Goal: Transaction & Acquisition: Purchase product/service

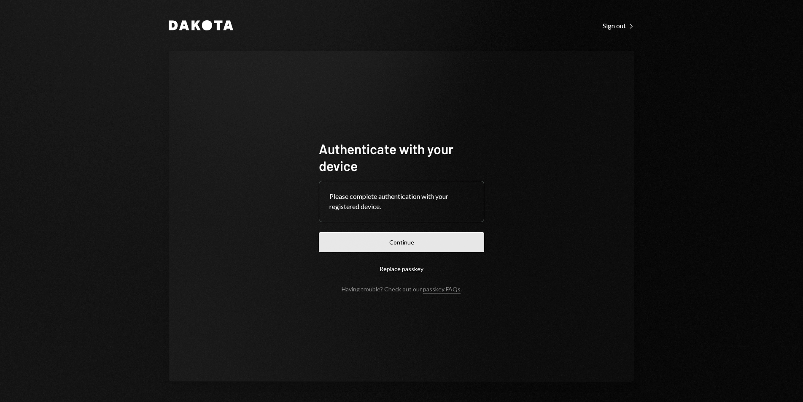
click at [427, 243] on button "Continue" at bounding box center [401, 242] width 165 height 20
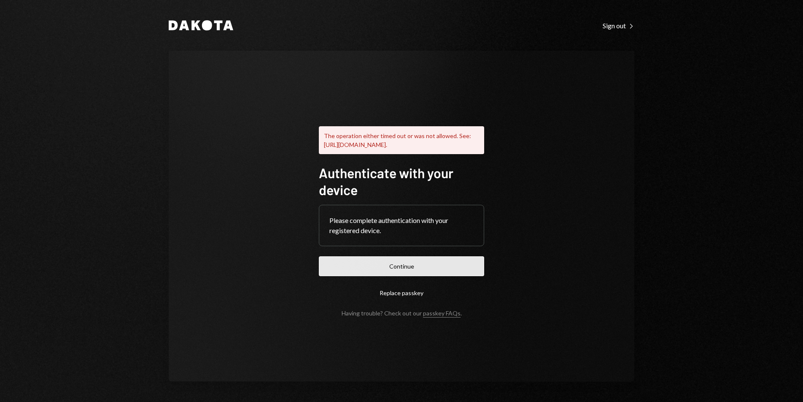
click at [390, 269] on button "Continue" at bounding box center [401, 266] width 165 height 20
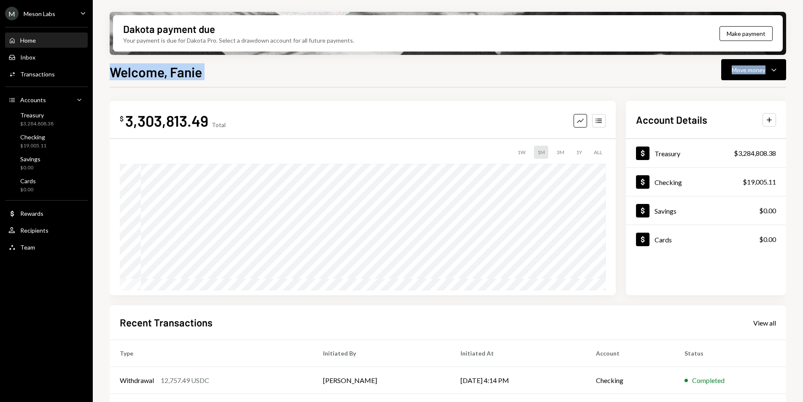
drag, startPoint x: 112, startPoint y: 73, endPoint x: 213, endPoint y: 83, distance: 101.4
click at [213, 83] on div "Welcome, Fanie Move money Caret Down $ 3,303,813.49 Total Graph Accounts 1W 1M …" at bounding box center [448, 257] width 677 height 390
click at [213, 71] on div "Welcome, Fanie Move money Caret Down" at bounding box center [448, 71] width 677 height 19
drag, startPoint x: 110, startPoint y: 72, endPoint x: 200, endPoint y: 80, distance: 91.0
click at [200, 80] on h1 "Welcome, Fanie" at bounding box center [156, 71] width 92 height 17
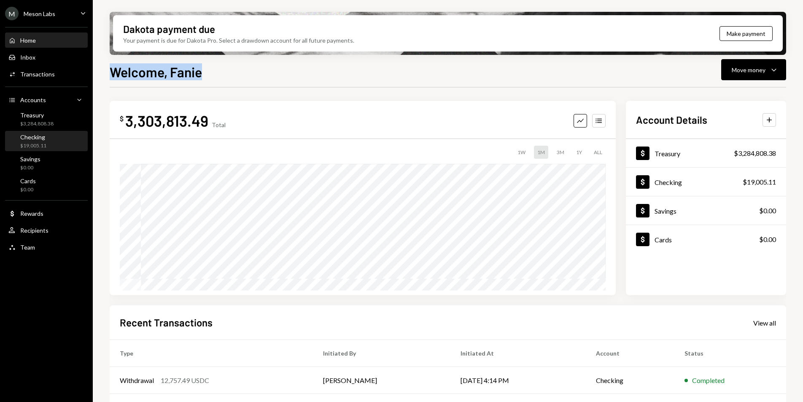
click at [38, 144] on div "$19,005.11" at bounding box center [33, 145] width 26 height 7
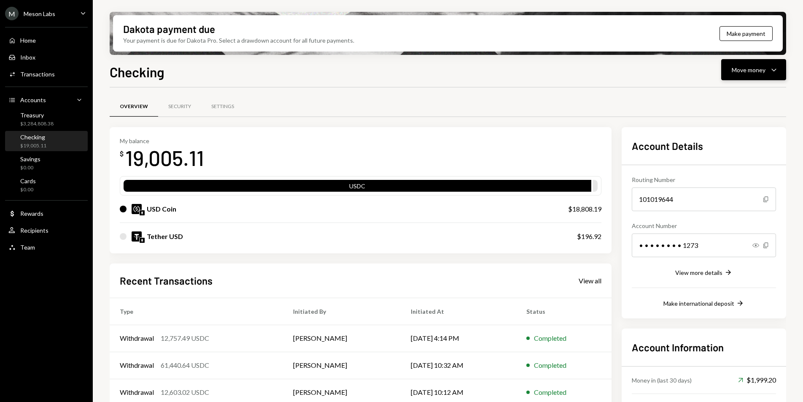
click at [757, 73] on div "Move money" at bounding box center [749, 69] width 34 height 9
click at [735, 93] on div "Send" at bounding box center [747, 95] width 62 height 9
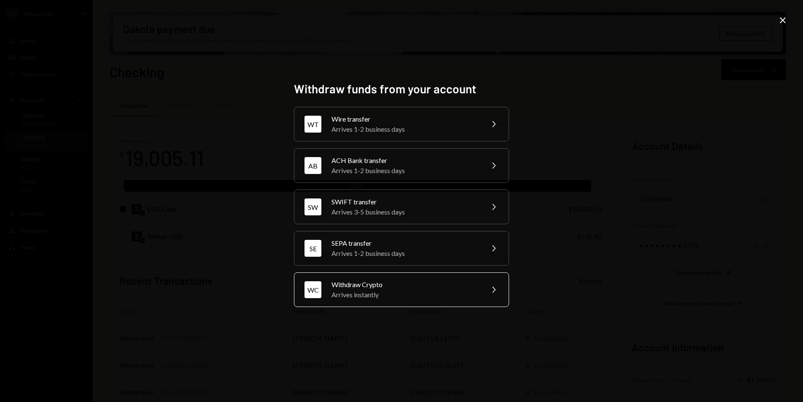
click at [416, 305] on div "WC Withdraw Crypto Arrives instantly Chevron Right" at bounding box center [401, 289] width 215 height 35
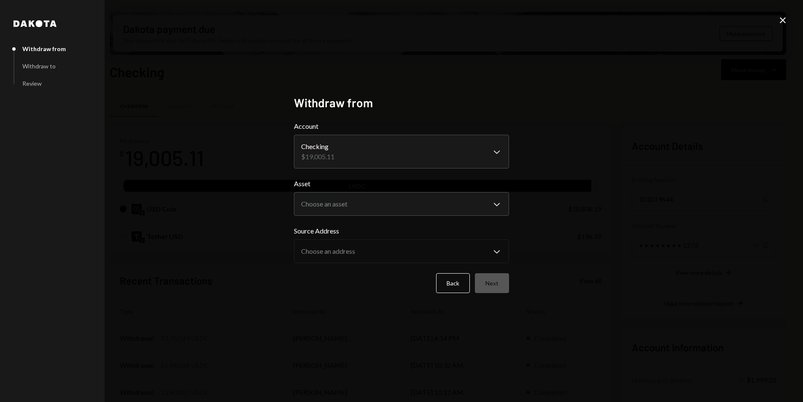
click at [375, 202] on body "M Meson Labs Caret Down Home Home Inbox Inbox Activities Transactions Accounts …" at bounding box center [401, 201] width 803 height 402
select select "****"
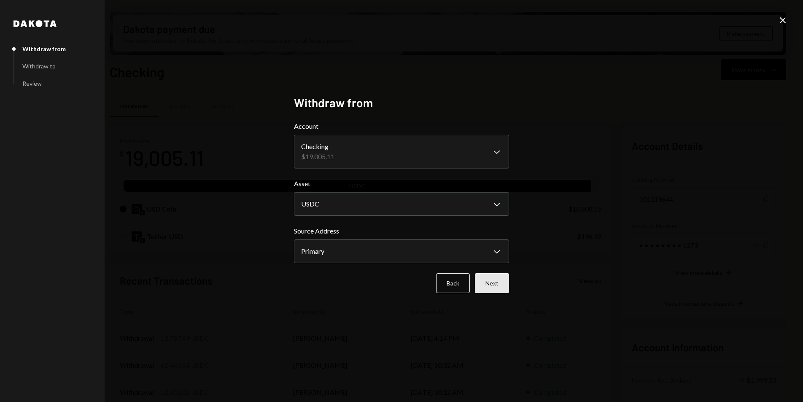
click at [498, 281] on button "Next" at bounding box center [492, 283] width 34 height 20
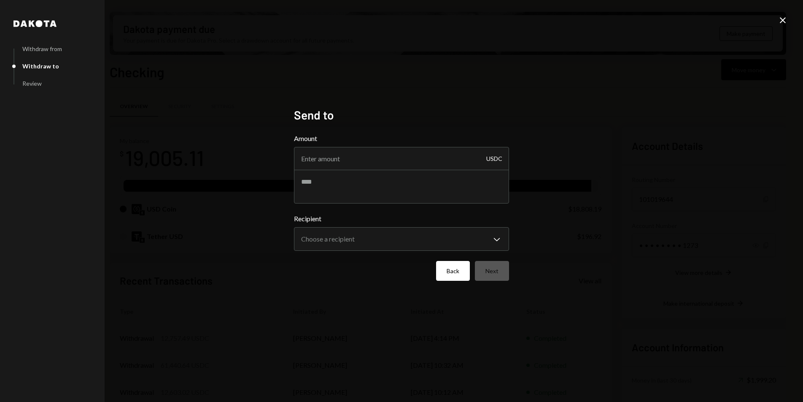
click at [458, 267] on button "Back" at bounding box center [453, 271] width 34 height 20
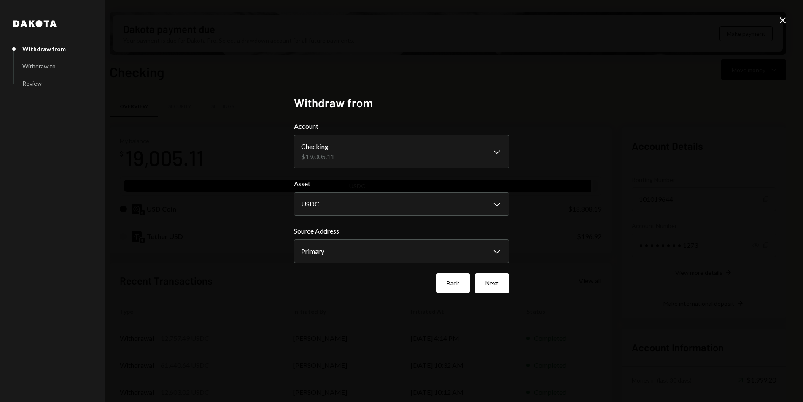
click at [457, 278] on button "Back" at bounding box center [453, 283] width 34 height 20
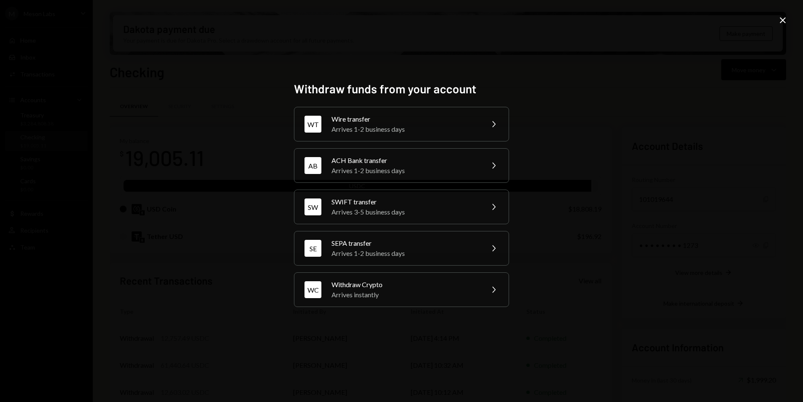
click at [789, 12] on div "Withdraw funds from your account WT Wire transfer Arrives 1-2 business days Che…" at bounding box center [401, 201] width 803 height 402
drag, startPoint x: 784, startPoint y: 22, endPoint x: 775, endPoint y: 30, distance: 11.7
click at [784, 22] on icon "Close" at bounding box center [783, 20] width 10 height 10
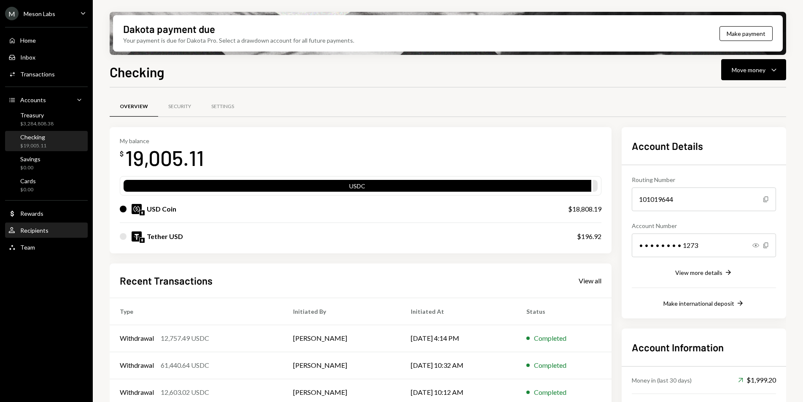
click at [41, 235] on div "User Recipients" at bounding box center [46, 230] width 76 height 14
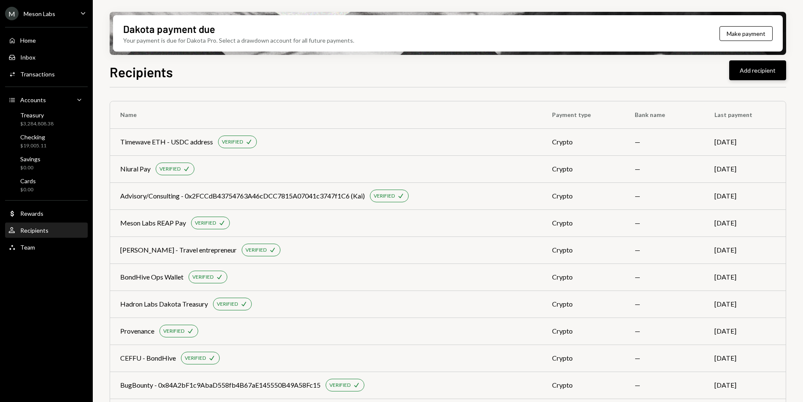
click at [744, 67] on button "Add recipient" at bounding box center [758, 70] width 57 height 20
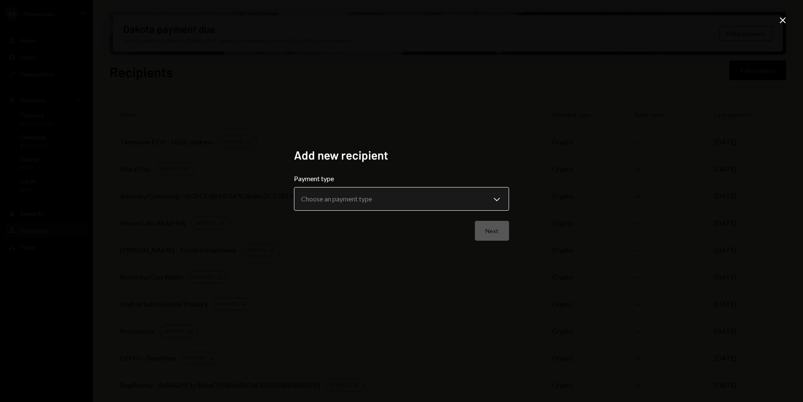
click at [328, 200] on body "M Meson Labs Caret Down Home Home Inbox Inbox Activities Transactions Accounts …" at bounding box center [401, 201] width 803 height 402
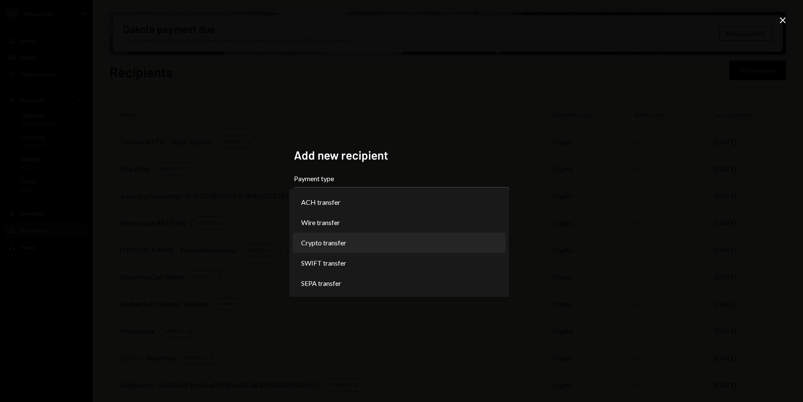
select select "******"
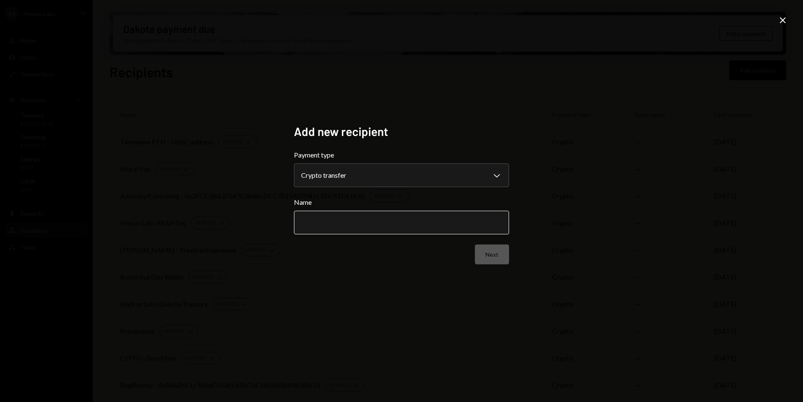
click at [403, 230] on input "Name" at bounding box center [401, 223] width 215 height 24
type input "**********"
click at [492, 257] on button "Next" at bounding box center [492, 254] width 34 height 20
click at [349, 182] on body "M Meson Labs Caret Down Home Home Inbox Inbox Activities Transactions Accounts …" at bounding box center [401, 201] width 803 height 402
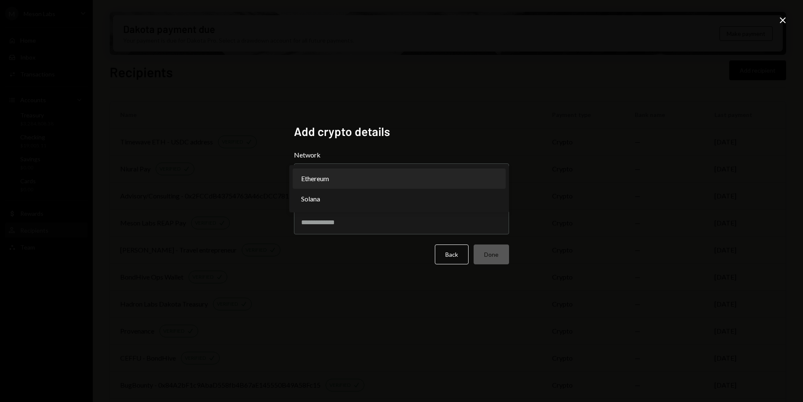
select select "**********"
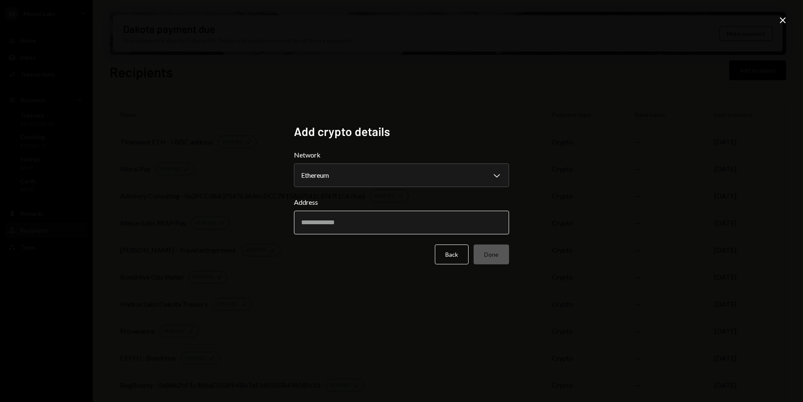
click at [339, 223] on input "Address" at bounding box center [401, 223] width 215 height 24
paste input "**********"
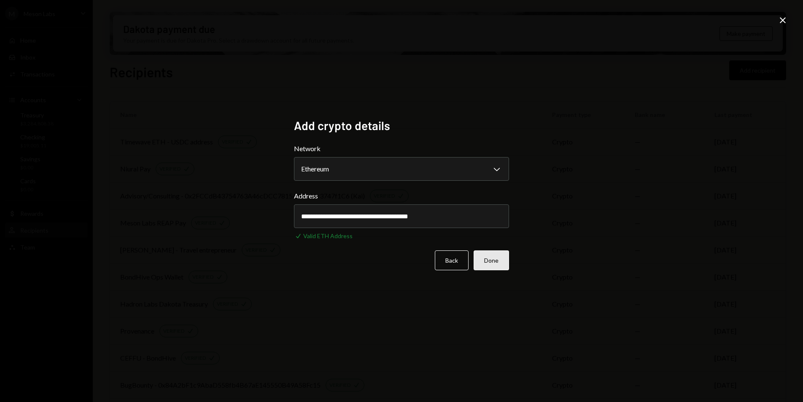
type input "**********"
click at [496, 265] on button "Done" at bounding box center [491, 260] width 35 height 20
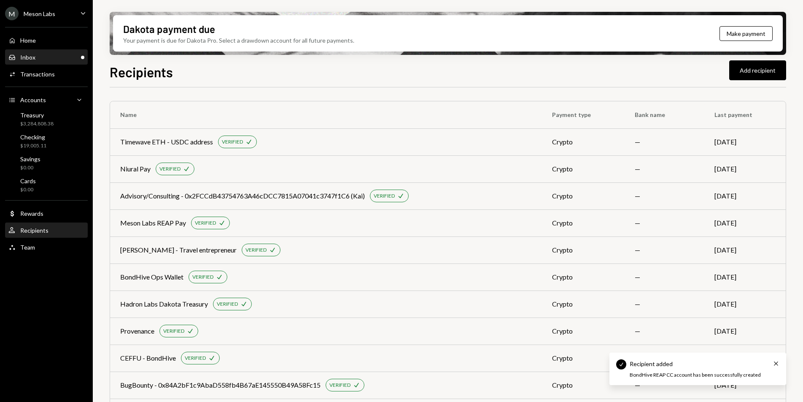
click at [52, 62] on div "Inbox Inbox" at bounding box center [46, 57] width 76 height 14
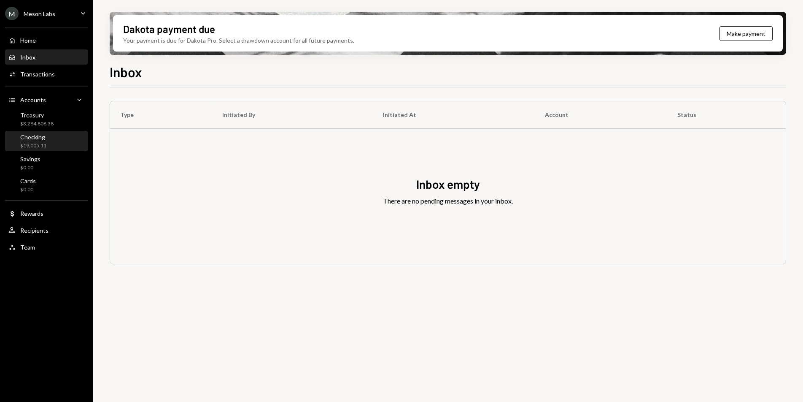
click at [52, 135] on div "Checking $19,005.11" at bounding box center [46, 141] width 76 height 16
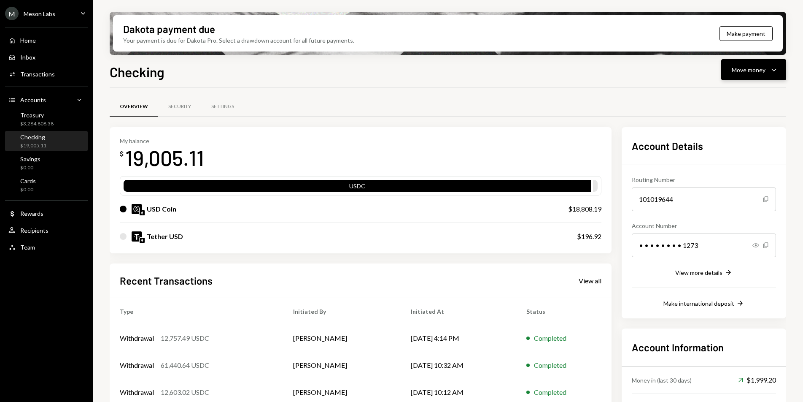
click at [770, 76] on button "Move money Caret Down" at bounding box center [754, 69] width 65 height 21
click at [731, 92] on div "Send" at bounding box center [747, 95] width 62 height 9
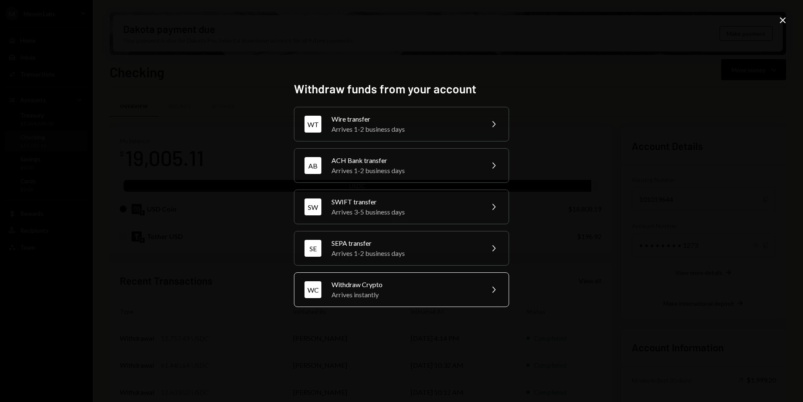
click at [412, 278] on div "WC Withdraw Crypto Arrives instantly Chevron Right" at bounding box center [401, 289] width 215 height 35
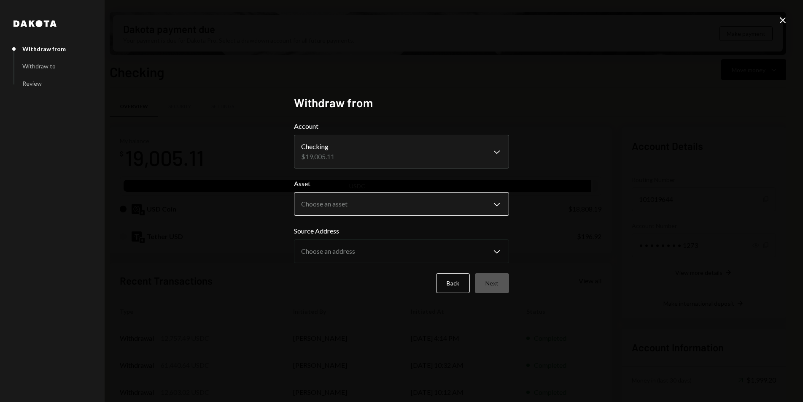
click at [352, 200] on body "M Meson Labs Caret Down Home Home Inbox Inbox Activities Transactions Accounts …" at bounding box center [401, 201] width 803 height 402
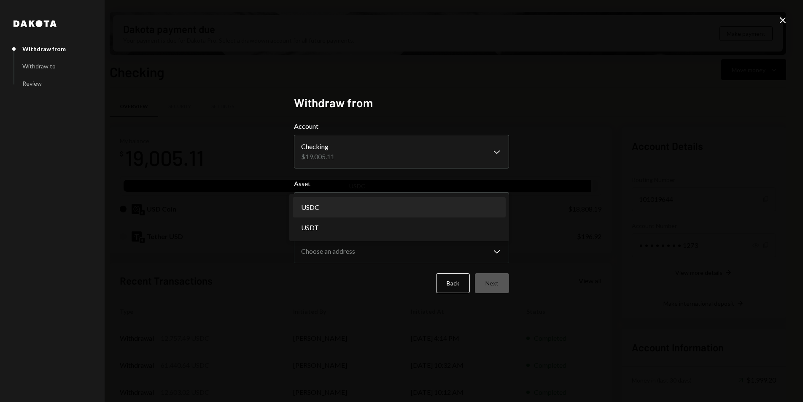
select select "****"
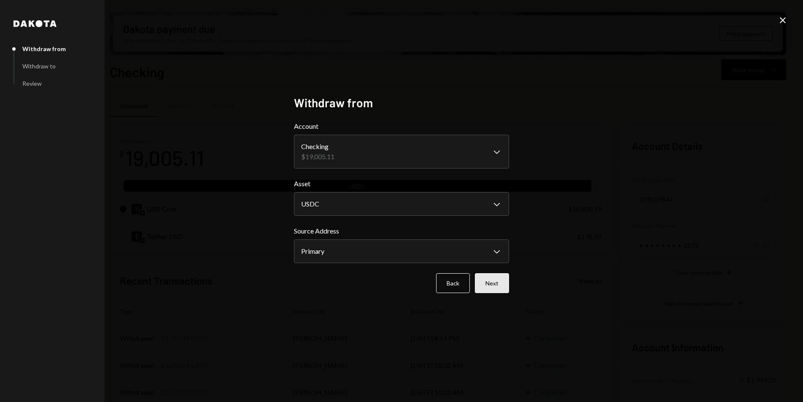
click at [493, 285] on button "Next" at bounding box center [492, 283] width 34 height 20
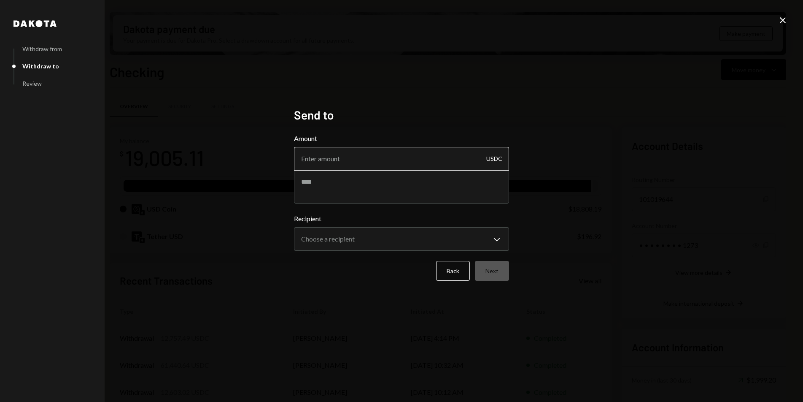
click at [374, 159] on input "Amount" at bounding box center [401, 159] width 215 height 24
type input "100"
click at [381, 189] on textarea at bounding box center [401, 187] width 215 height 34
drag, startPoint x: 401, startPoint y: 185, endPoint x: 294, endPoint y: 184, distance: 106.8
click at [294, 184] on textarea "**********" at bounding box center [401, 187] width 215 height 34
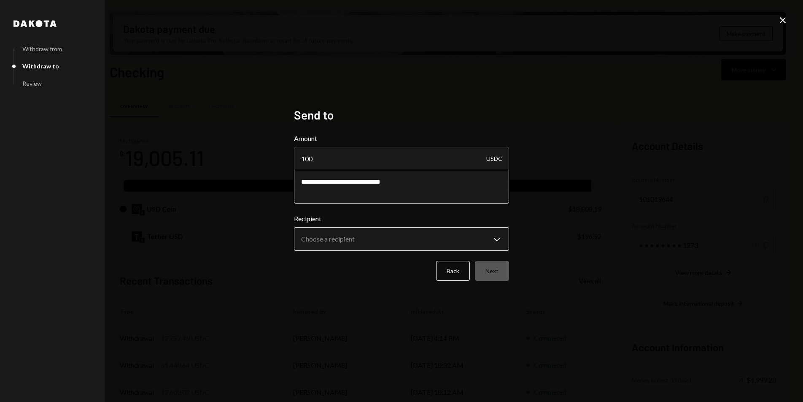
type textarea "**********"
click at [365, 237] on body "M Meson Labs Caret Down Home Home Inbox Inbox Activities Transactions Accounts …" at bounding box center [401, 201] width 803 height 402
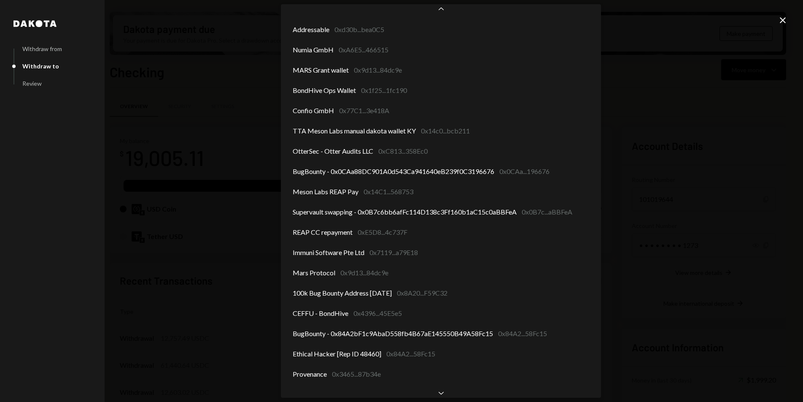
scroll to position [191, 0]
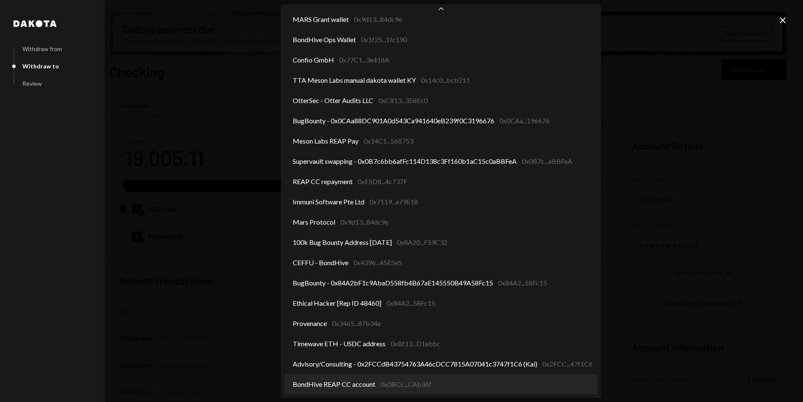
select select "**********"
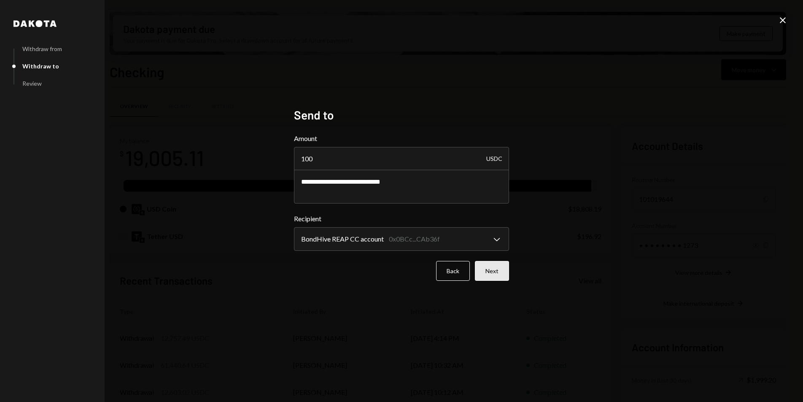
click at [499, 271] on button "Next" at bounding box center [492, 271] width 34 height 20
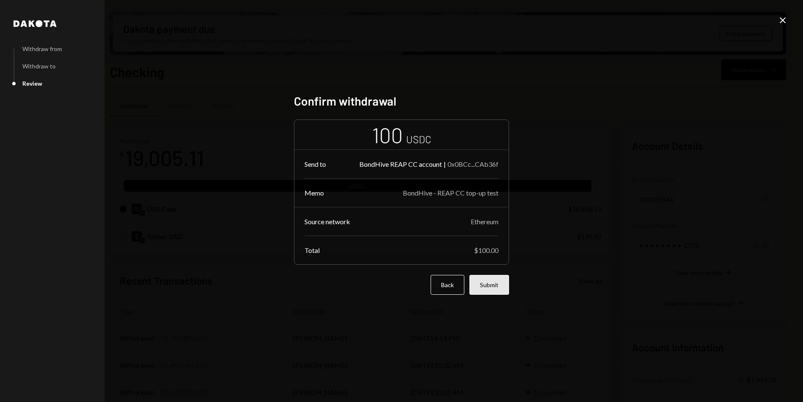
click at [493, 278] on button "Submit" at bounding box center [490, 285] width 40 height 20
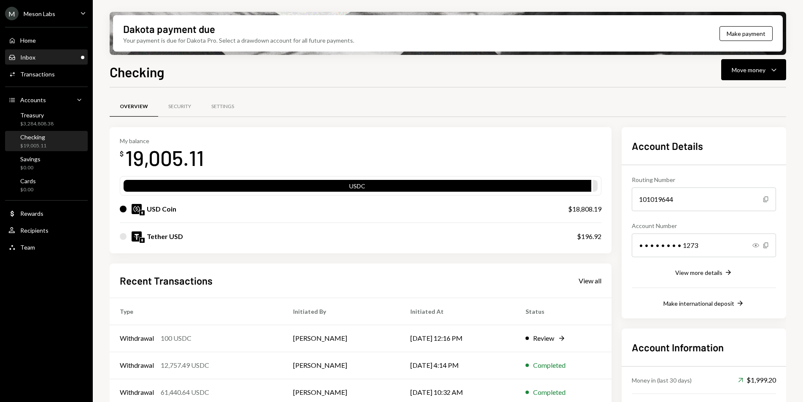
click at [35, 59] on div "Inbox Inbox" at bounding box center [46, 58] width 76 height 8
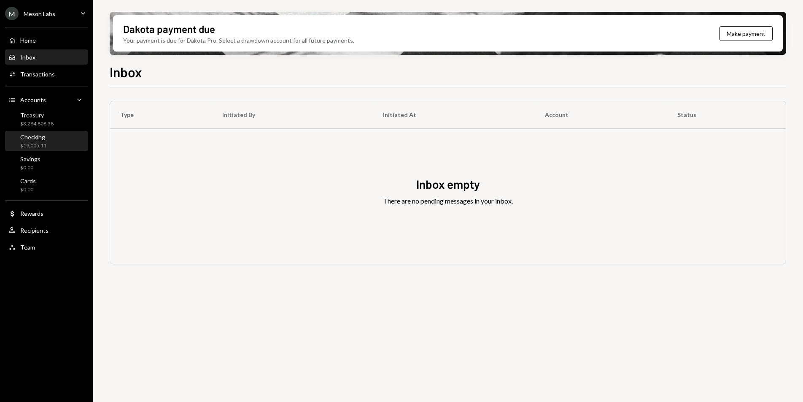
click at [37, 142] on div "$19,005.11" at bounding box center [33, 145] width 26 height 7
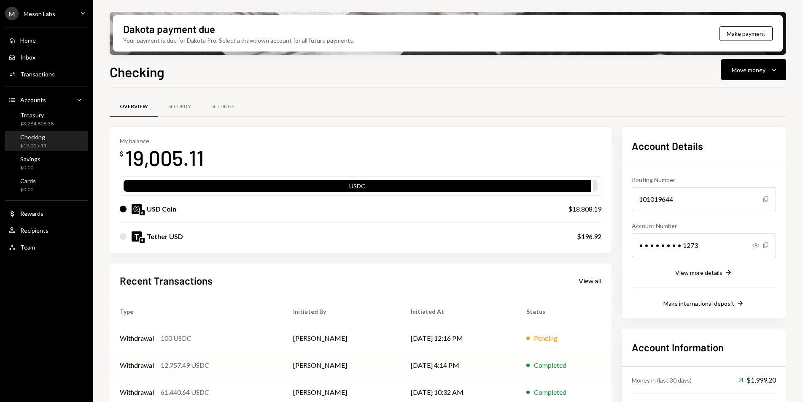
click at [276, 353] on td "Withdrawal 12,757.49 USDC" at bounding box center [196, 364] width 173 height 27
click at [278, 346] on td "Withdrawal 100 USDC" at bounding box center [196, 337] width 173 height 27
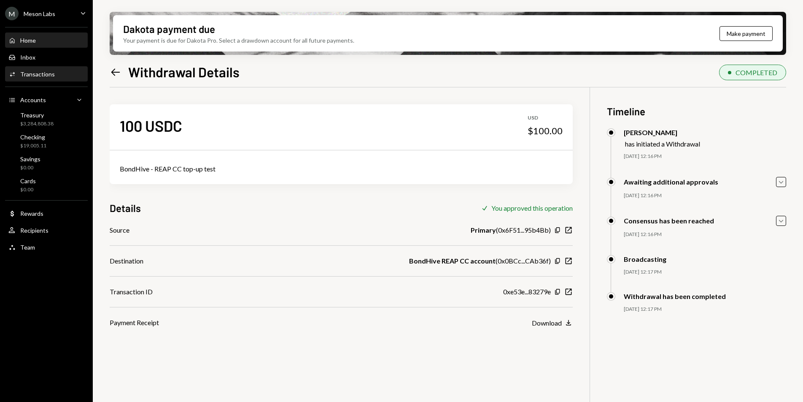
click at [40, 39] on div "Home Home" at bounding box center [46, 41] width 76 height 8
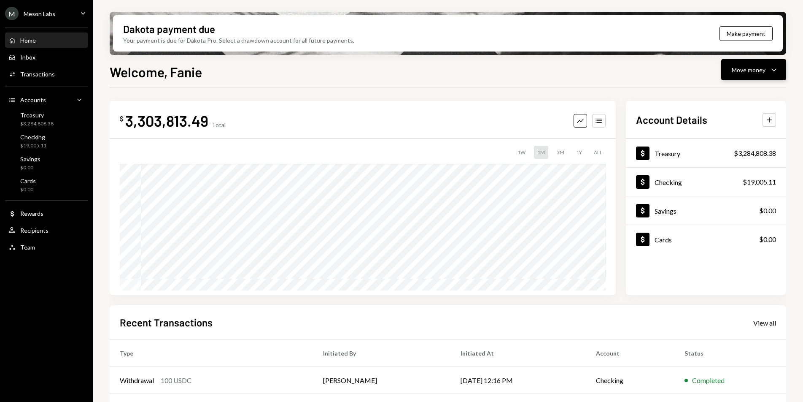
click at [735, 72] on div "Move money" at bounding box center [749, 69] width 34 height 9
click at [710, 93] on icon "Withdraw" at bounding box center [708, 96] width 8 height 8
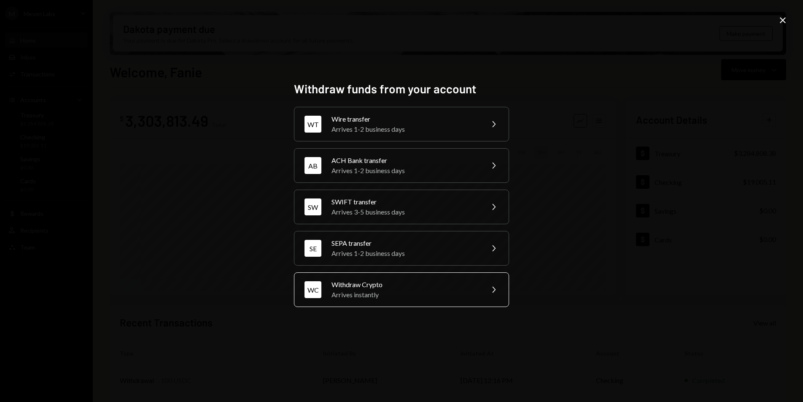
click at [434, 290] on div "Arrives instantly" at bounding box center [405, 294] width 147 height 10
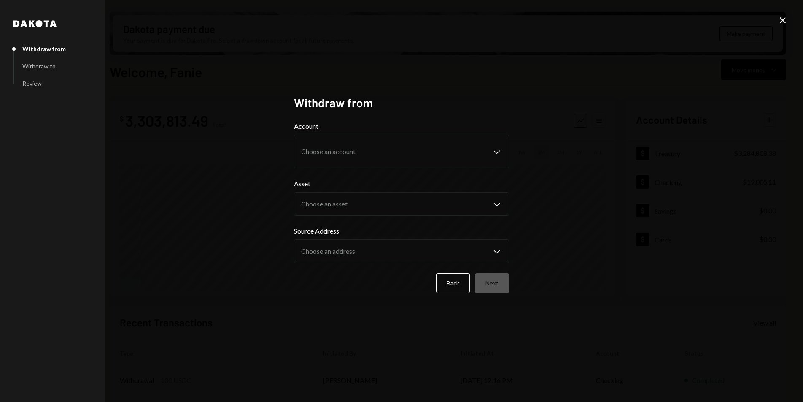
click at [788, 17] on icon "Close" at bounding box center [783, 20] width 10 height 10
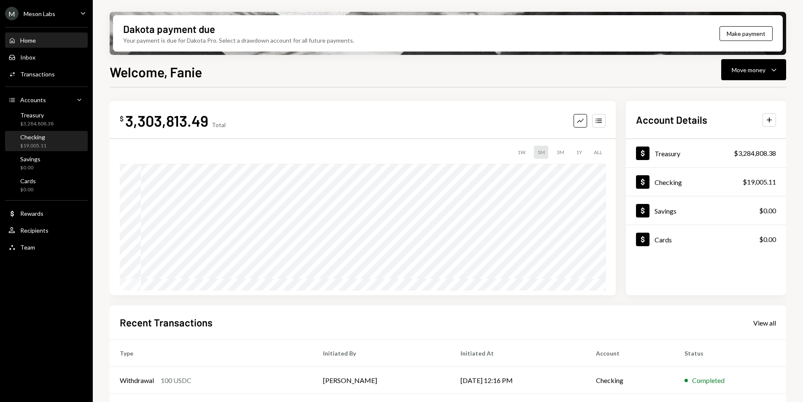
click at [48, 132] on div "Checking $19,005.11" at bounding box center [46, 141] width 76 height 19
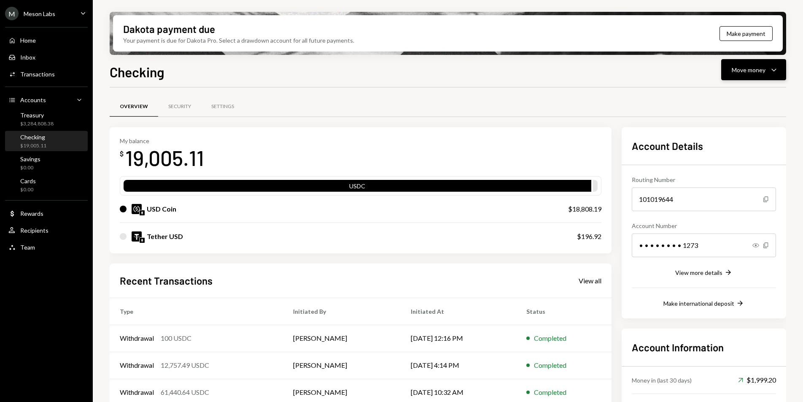
click at [773, 67] on icon "Caret Down" at bounding box center [774, 70] width 10 height 10
click at [748, 92] on div "Send" at bounding box center [747, 95] width 62 height 9
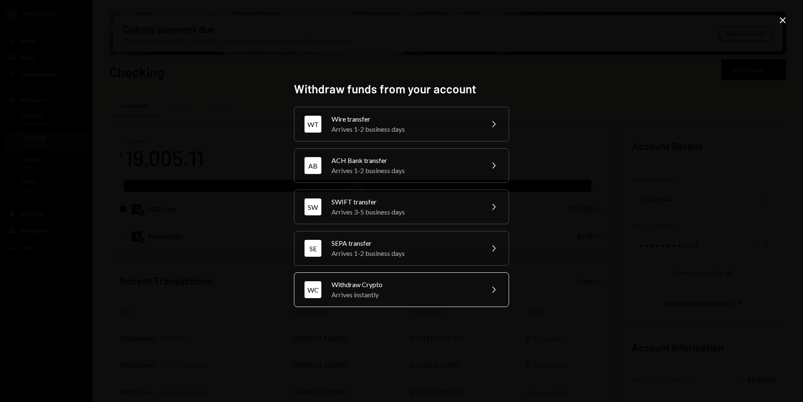
click at [417, 290] on div "Arrives instantly" at bounding box center [405, 294] width 147 height 10
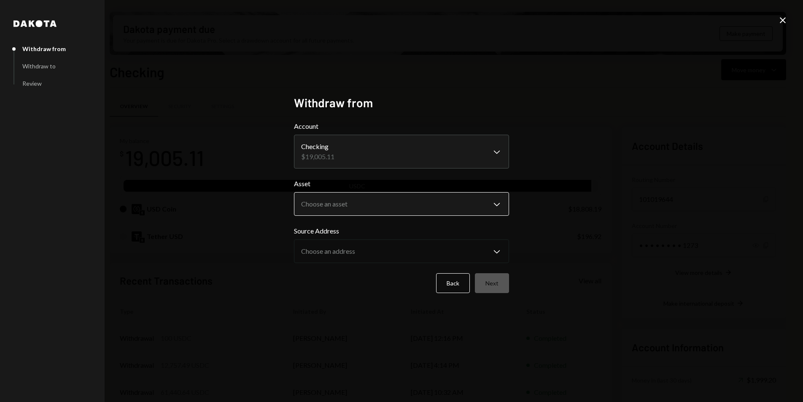
click at [381, 204] on body "M Meson Labs Caret Down Home Home Inbox Inbox Activities Transactions Accounts …" at bounding box center [401, 201] width 803 height 402
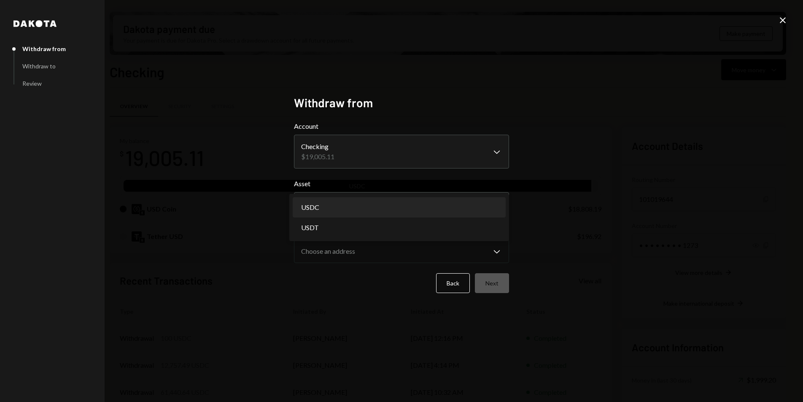
select select "****"
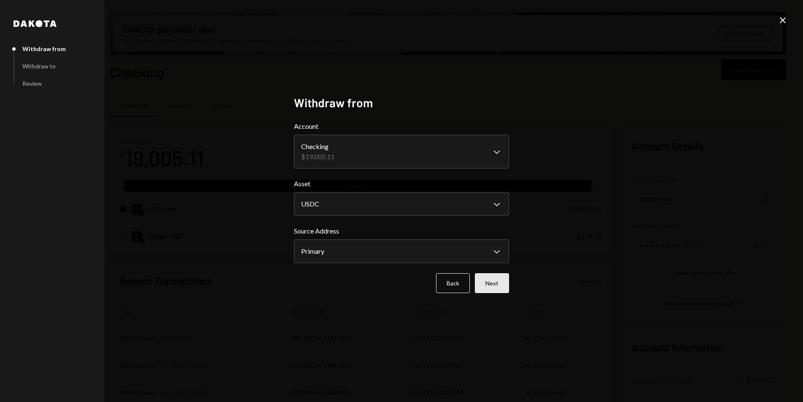
click at [490, 280] on button "Next" at bounding box center [492, 283] width 34 height 20
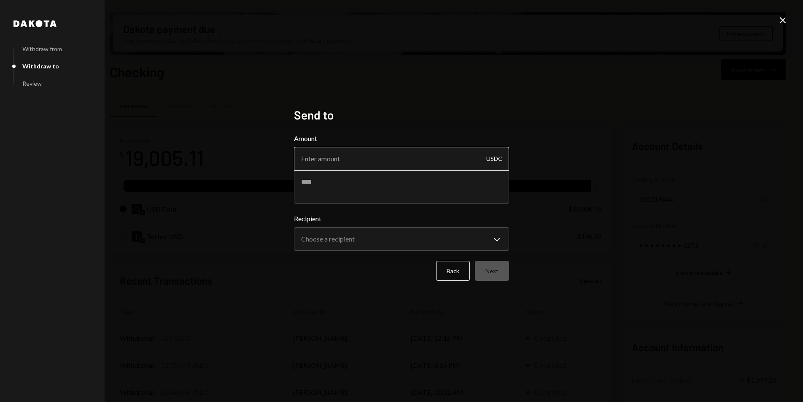
click at [361, 168] on input "Amount" at bounding box center [401, 159] width 215 height 24
type input "2400"
click at [362, 180] on textarea at bounding box center [401, 187] width 215 height 34
paste textarea "**********"
click at [431, 182] on textarea "**********" at bounding box center [401, 187] width 215 height 34
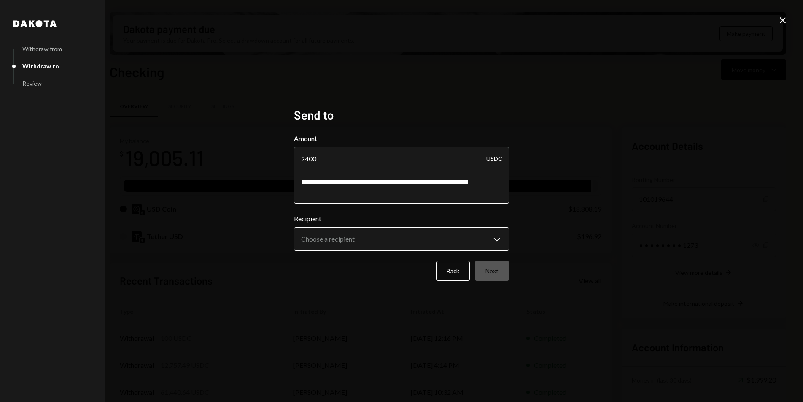
type textarea "**********"
click at [453, 239] on body "M Meson Labs Caret Down Home Home Inbox Inbox Activities Transactions Accounts …" at bounding box center [401, 201] width 803 height 402
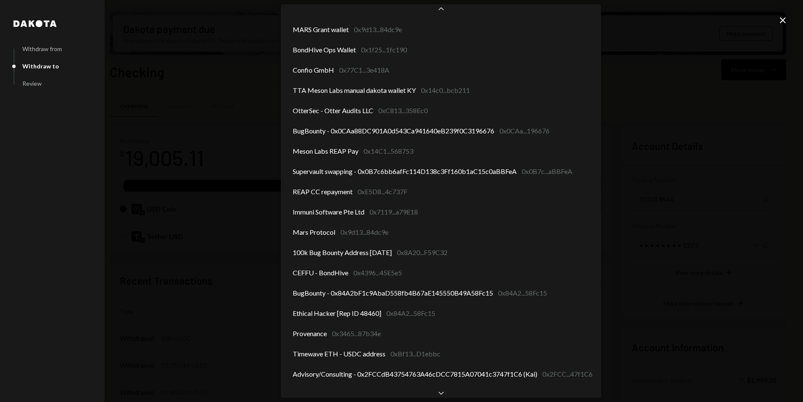
scroll to position [191, 0]
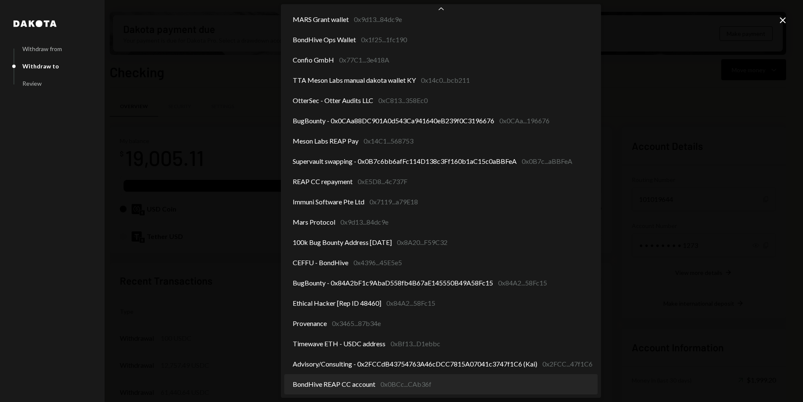
select select "**********"
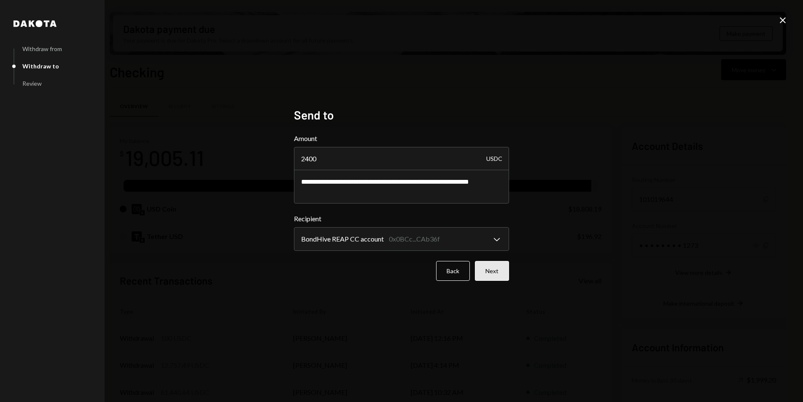
click at [496, 273] on button "Next" at bounding box center [492, 271] width 34 height 20
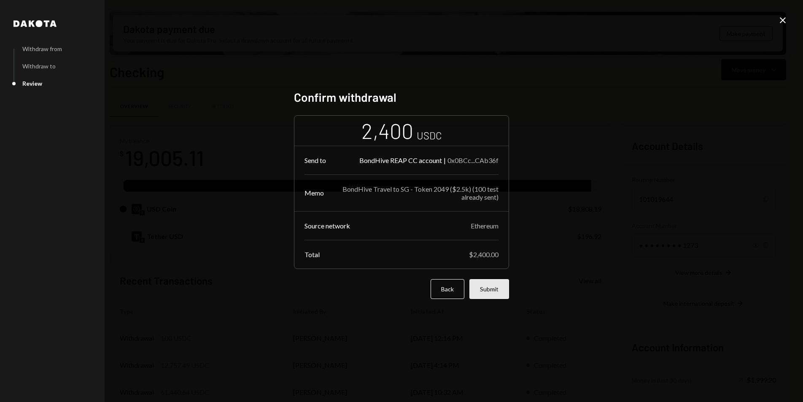
click at [491, 284] on button "Submit" at bounding box center [490, 289] width 40 height 20
click at [488, 289] on div "Dakota Withdraw from Withdraw to Review Confirm withdrawal 2,400 USDC Send to B…" at bounding box center [401, 201] width 803 height 402
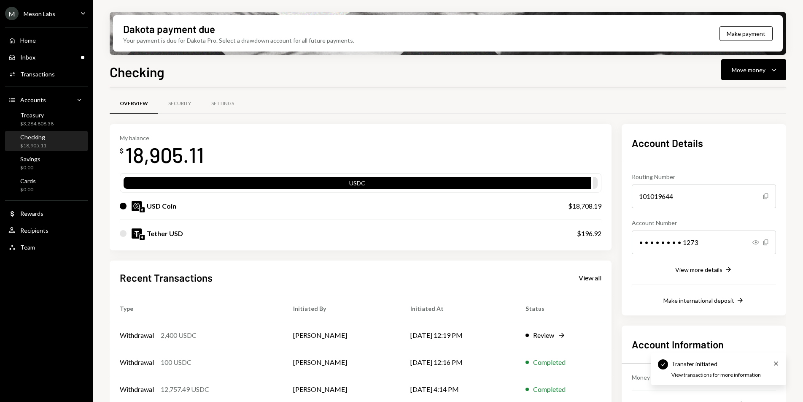
scroll to position [3, 0]
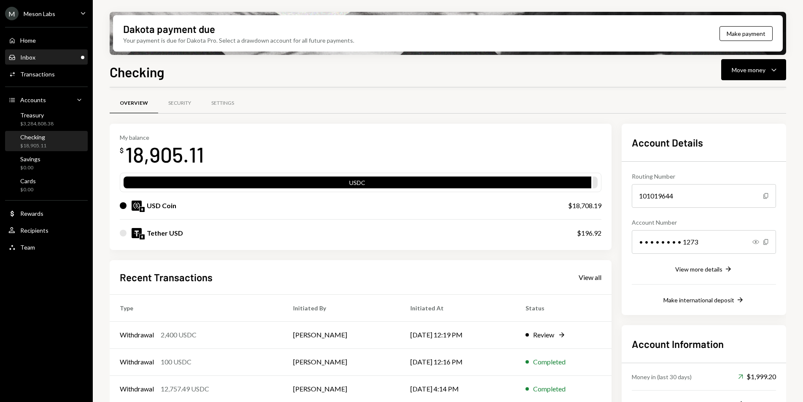
click at [38, 58] on div "Inbox Inbox" at bounding box center [46, 58] width 76 height 8
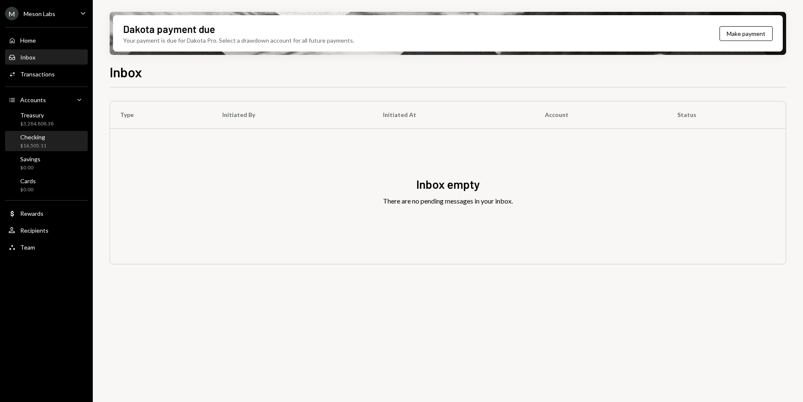
click at [42, 131] on link "Checking $16,505.11" at bounding box center [46, 141] width 83 height 20
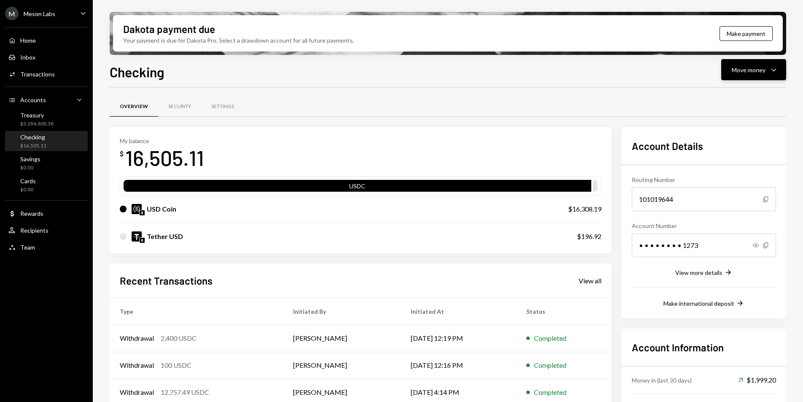
click at [760, 68] on div "Move money" at bounding box center [749, 69] width 34 height 9
click at [746, 92] on div "Send" at bounding box center [747, 95] width 62 height 9
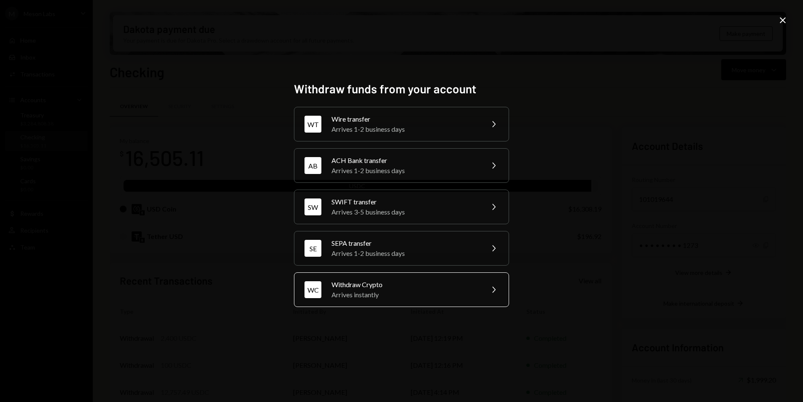
click at [395, 285] on div "Withdraw Crypto" at bounding box center [405, 284] width 147 height 10
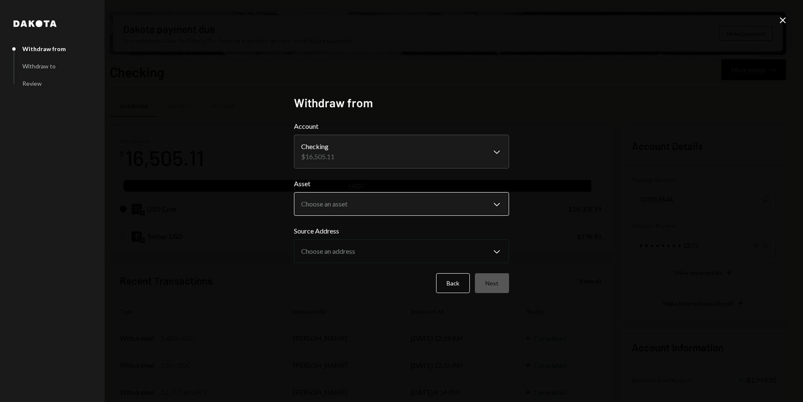
click at [365, 212] on body "M Meson Labs Caret Down Home Home Inbox Inbox Activities Transactions Accounts …" at bounding box center [401, 201] width 803 height 402
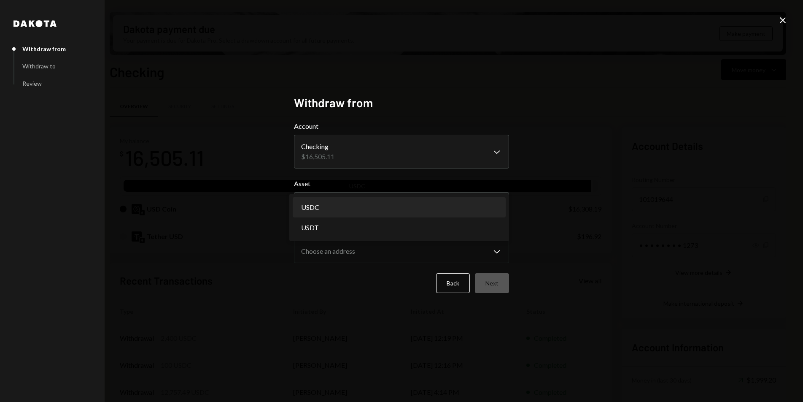
select select "****"
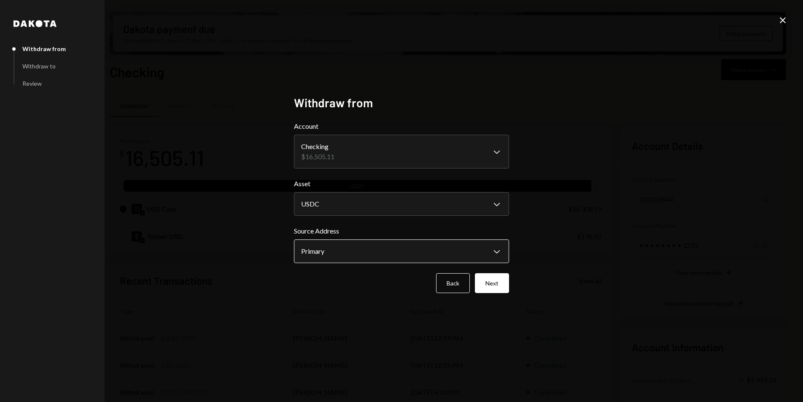
click at [352, 251] on body "M Meson Labs Caret Down Home Home Inbox Inbox Activities Transactions Accounts …" at bounding box center [401, 201] width 803 height 402
click at [495, 282] on button "Next" at bounding box center [492, 283] width 34 height 20
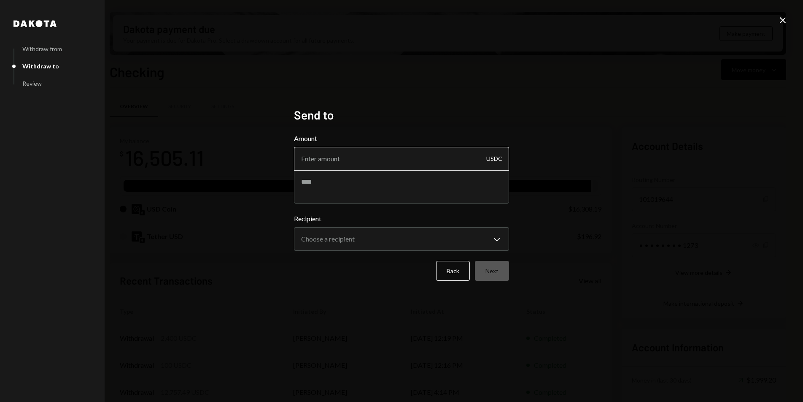
click at [357, 162] on input "Amount" at bounding box center [401, 159] width 215 height 24
type input "3500"
click at [358, 188] on textarea at bounding box center [401, 187] width 215 height 34
paste textarea "**********"
type textarea "**********"
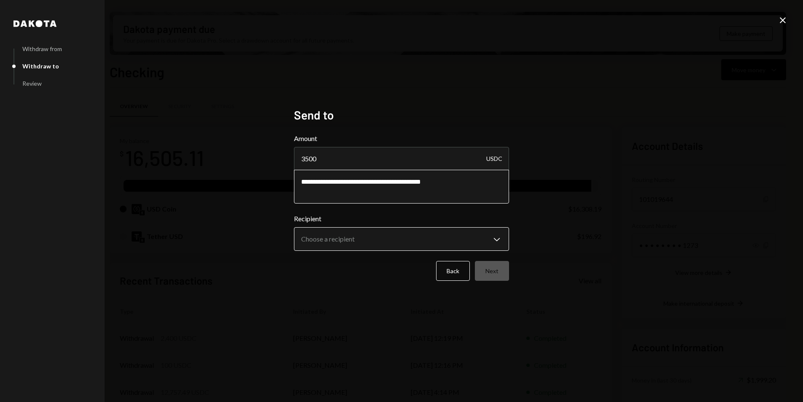
click at [397, 238] on body "M Meson Labs Caret Down Home Home Inbox Inbox Activities Transactions Accounts …" at bounding box center [401, 201] width 803 height 402
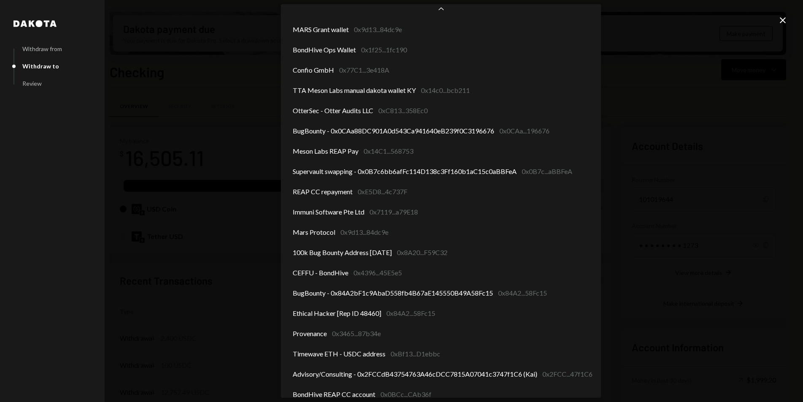
scroll to position [191, 0]
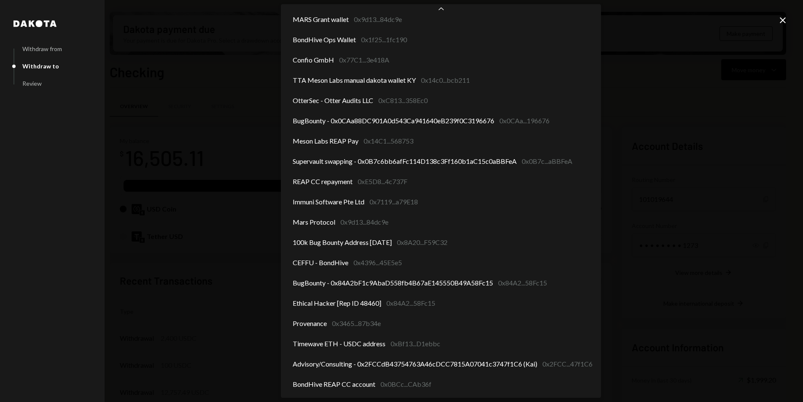
select select "**********"
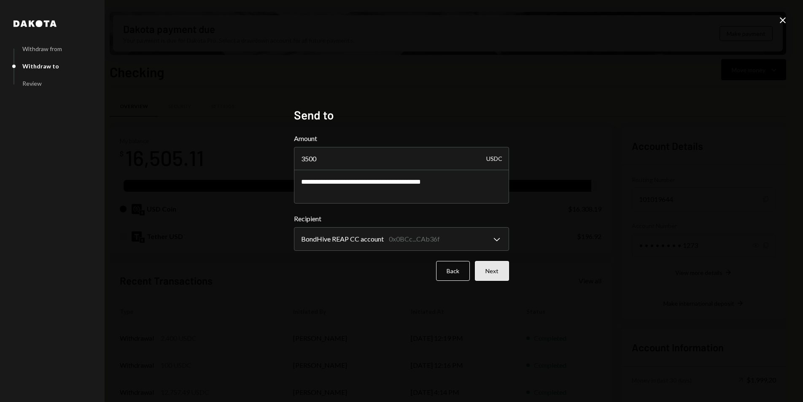
click at [489, 275] on button "Next" at bounding box center [492, 271] width 34 height 20
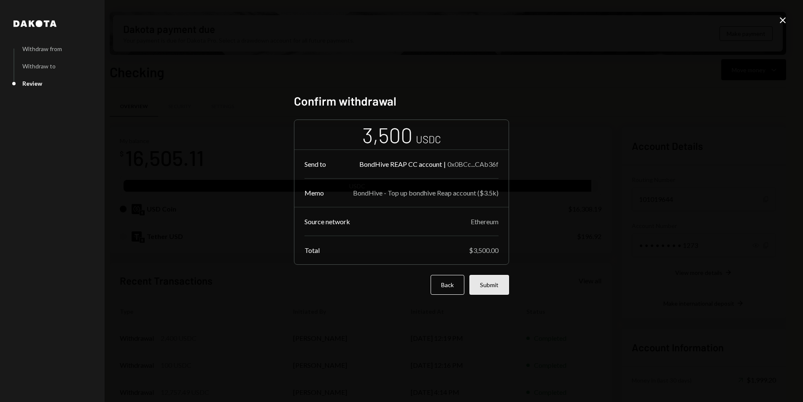
click at [488, 282] on button "Submit" at bounding box center [490, 285] width 40 height 20
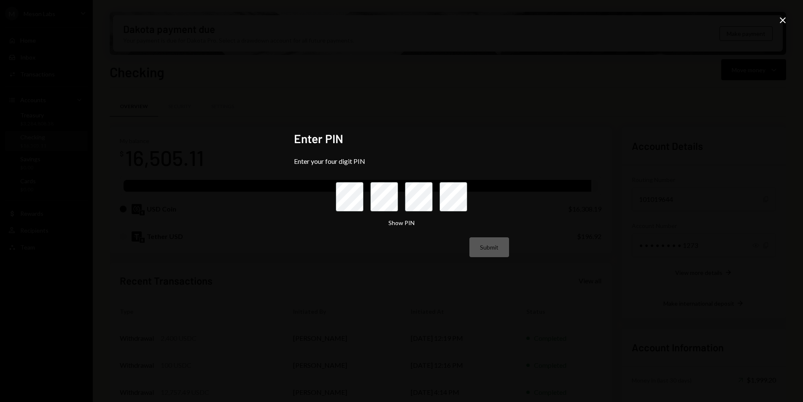
click at [397, 144] on h2 "Enter PIN" at bounding box center [401, 138] width 215 height 16
click at [781, 20] on icon "Close" at bounding box center [783, 20] width 10 height 10
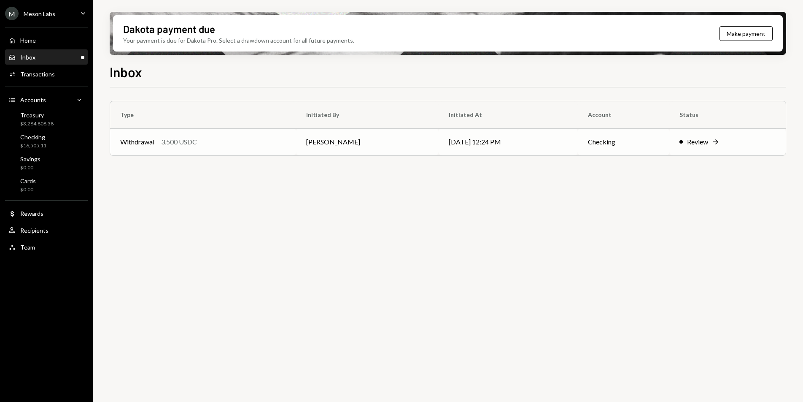
click at [220, 143] on div "Withdrawal 3,500 USDC" at bounding box center [203, 142] width 166 height 10
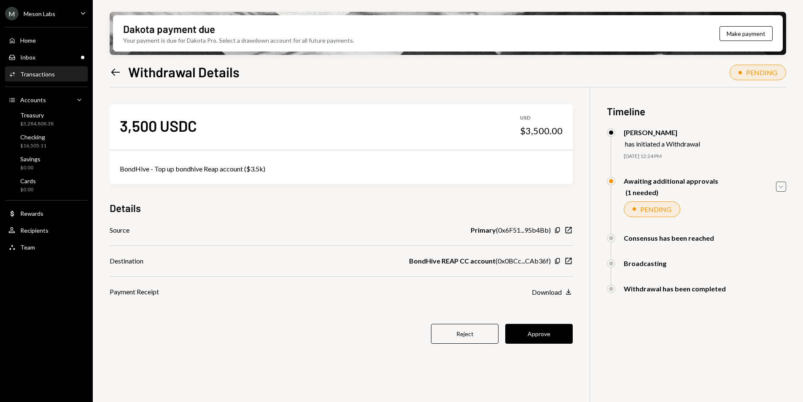
click at [786, 186] on icon "Caret Down" at bounding box center [781, 186] width 9 height 9
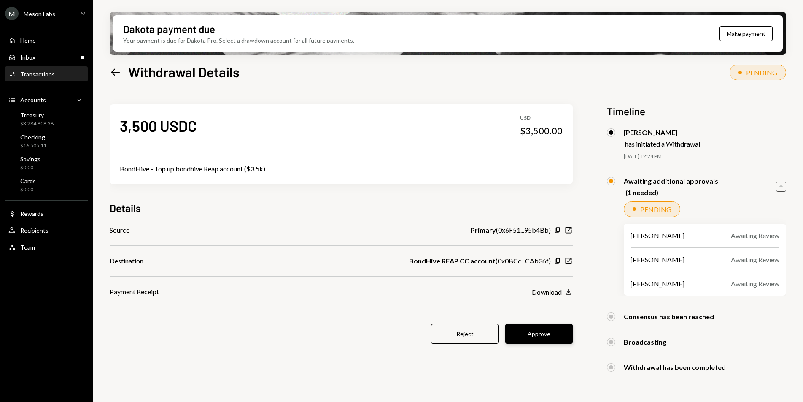
click at [541, 333] on button "Approve" at bounding box center [540, 334] width 68 height 20
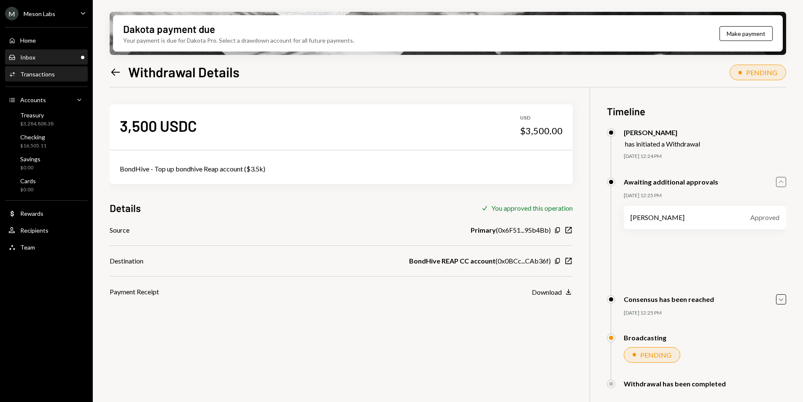
click at [48, 58] on div "Inbox Inbox" at bounding box center [46, 58] width 76 height 8
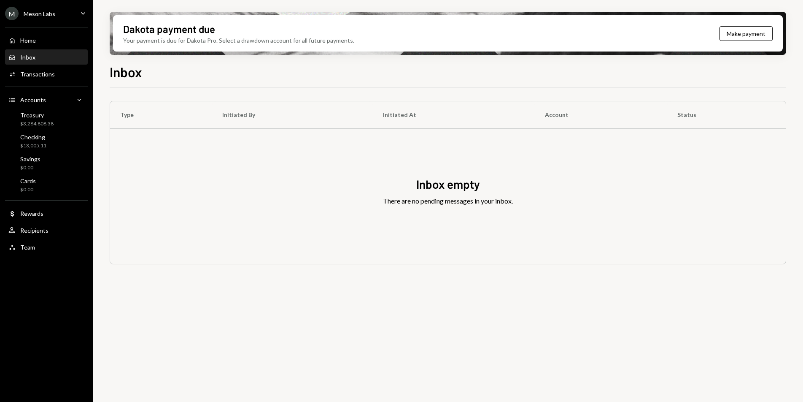
click at [59, 11] on div "M Meson Labs Caret Down" at bounding box center [46, 14] width 93 height 14
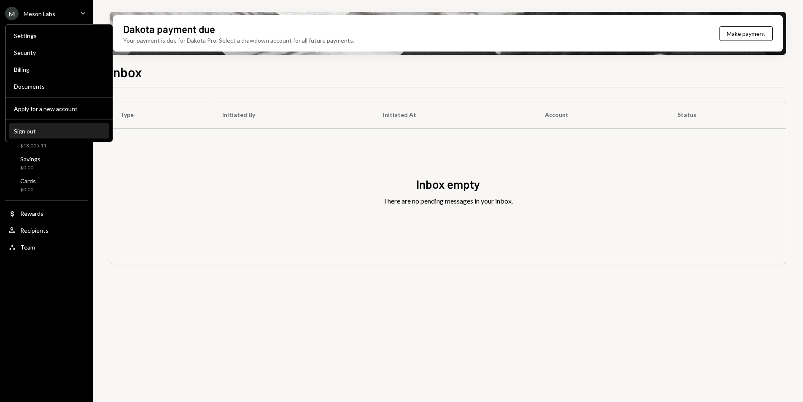
click at [43, 130] on div "Sign out" at bounding box center [59, 130] width 90 height 7
